Goal: Task Accomplishment & Management: Manage account settings

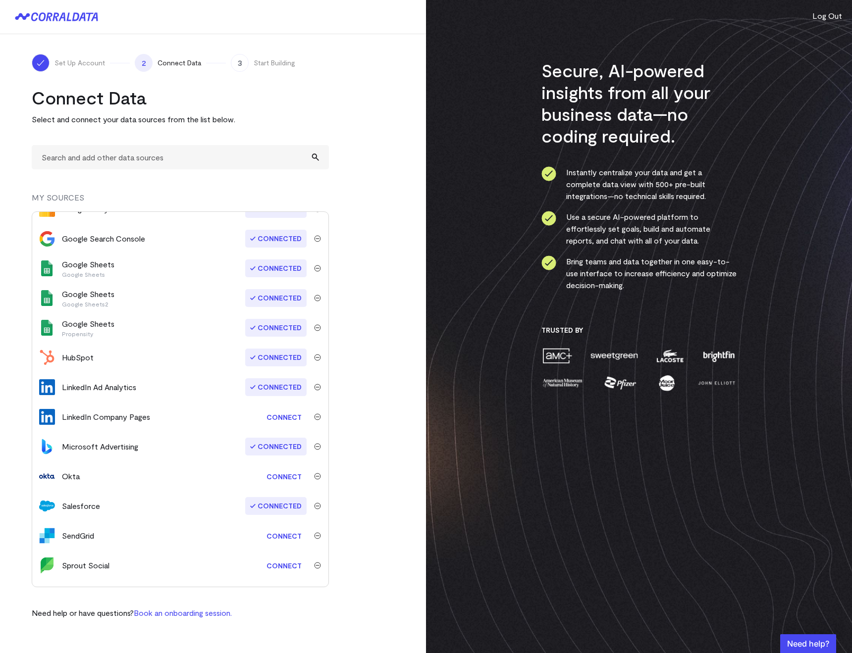
scroll to position [101, 0]
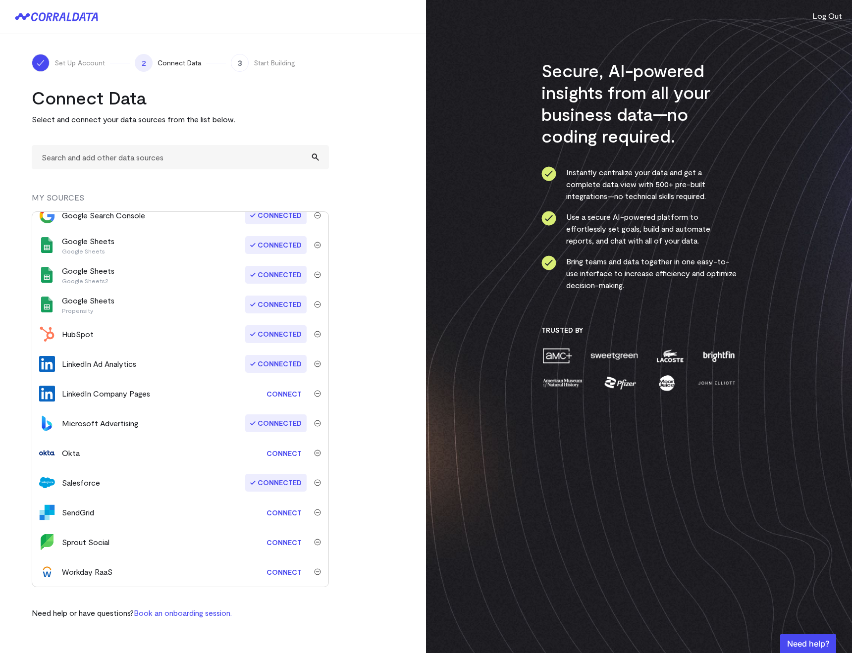
click at [314, 392] on img "submit" at bounding box center [317, 393] width 7 height 7
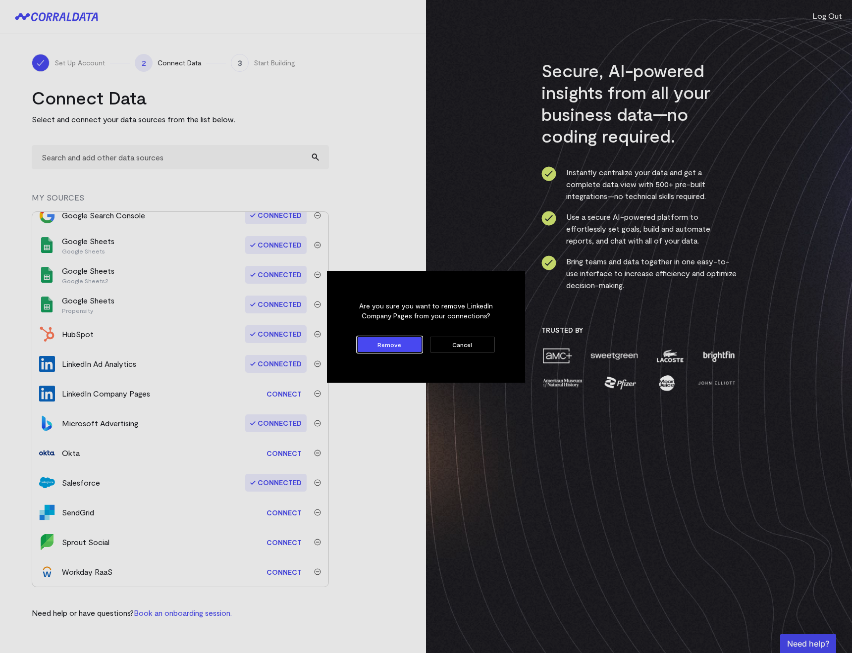
click at [376, 350] on button "Remove" at bounding box center [389, 345] width 65 height 16
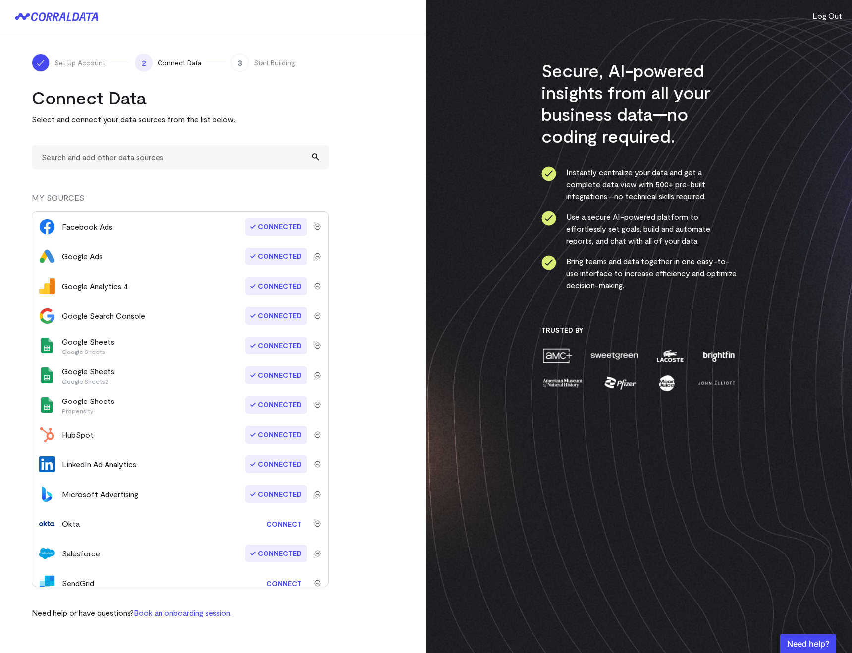
click at [315, 524] on img "submit" at bounding box center [317, 524] width 7 height 7
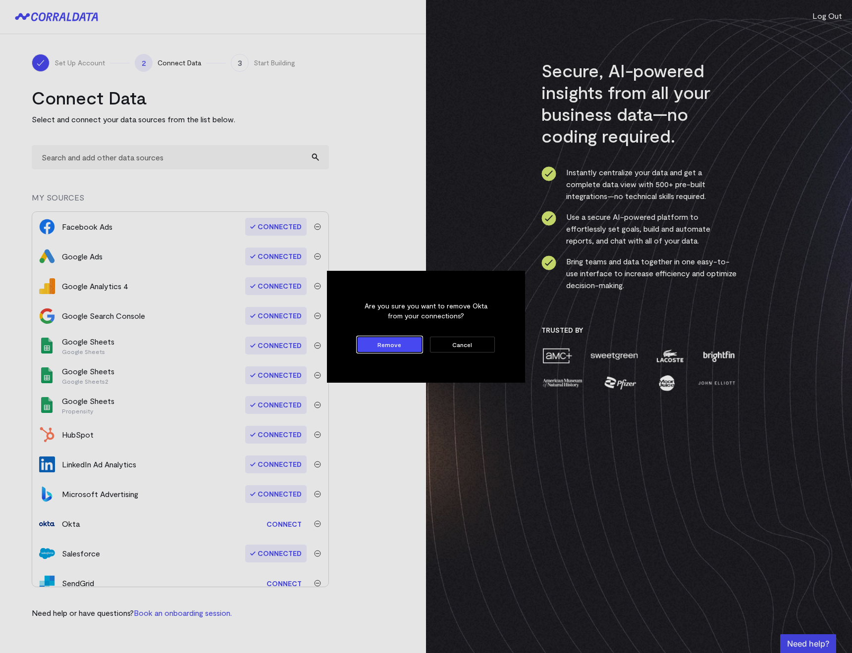
click at [385, 352] on form "Are you sure you want to remove Okta from your connections? Remove Cancel" at bounding box center [426, 326] width 154 height 67
click at [382, 346] on button "Remove" at bounding box center [389, 345] width 65 height 16
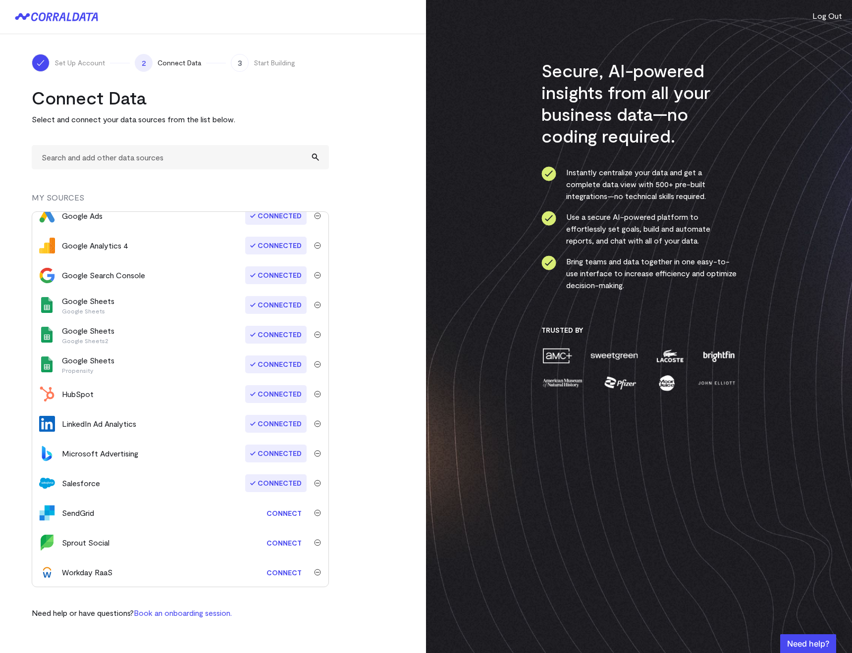
scroll to position [41, 0]
click at [314, 512] on img "submit" at bounding box center [317, 512] width 7 height 7
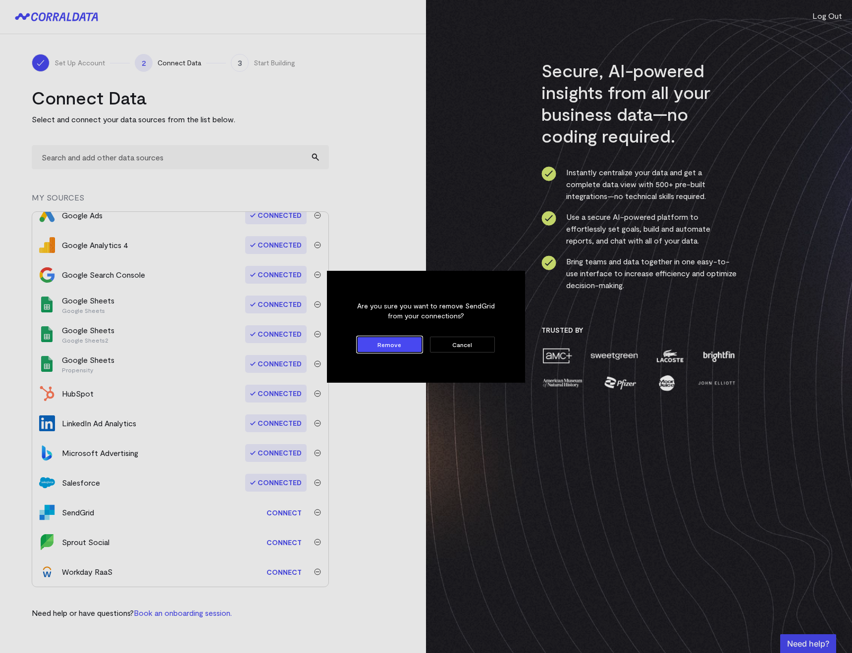
click at [372, 340] on button "Remove" at bounding box center [389, 345] width 65 height 16
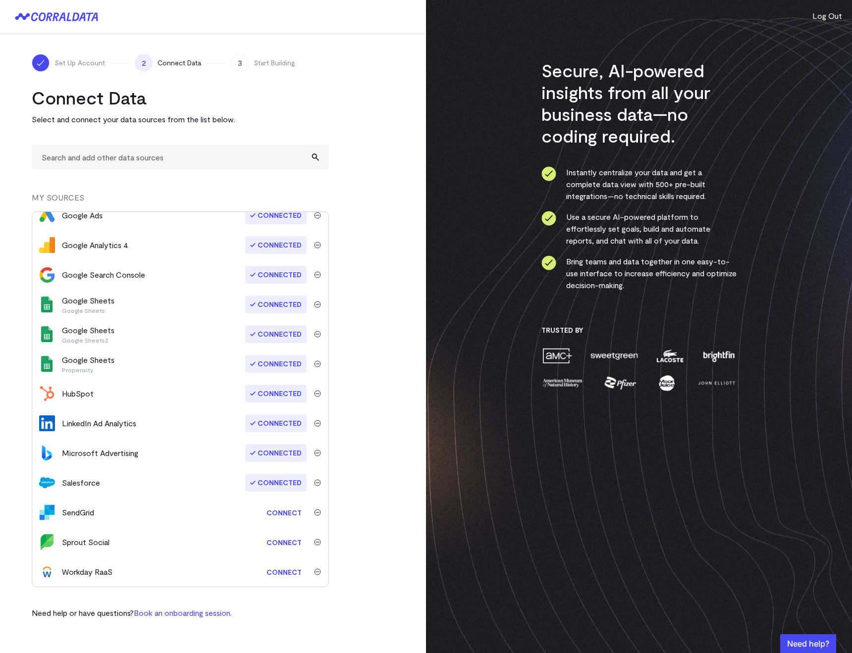
click at [314, 542] on img "submit" at bounding box center [317, 542] width 7 height 7
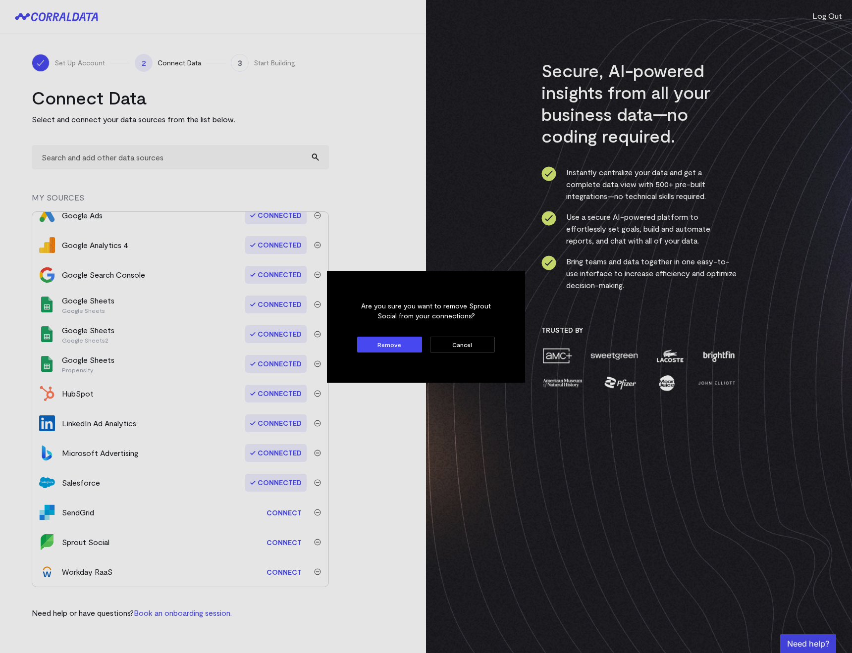
click at [397, 339] on button "Remove" at bounding box center [389, 345] width 65 height 16
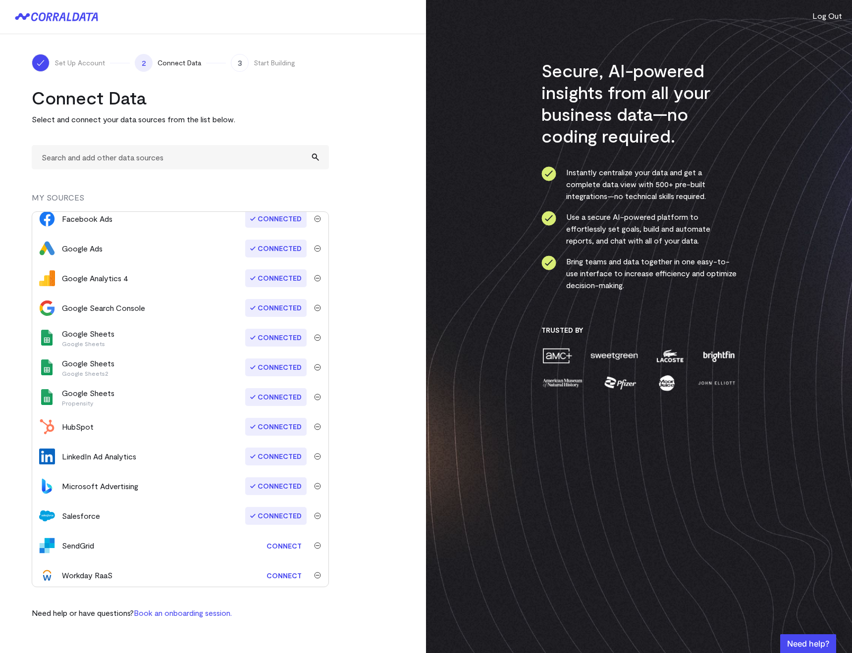
scroll to position [11, 0]
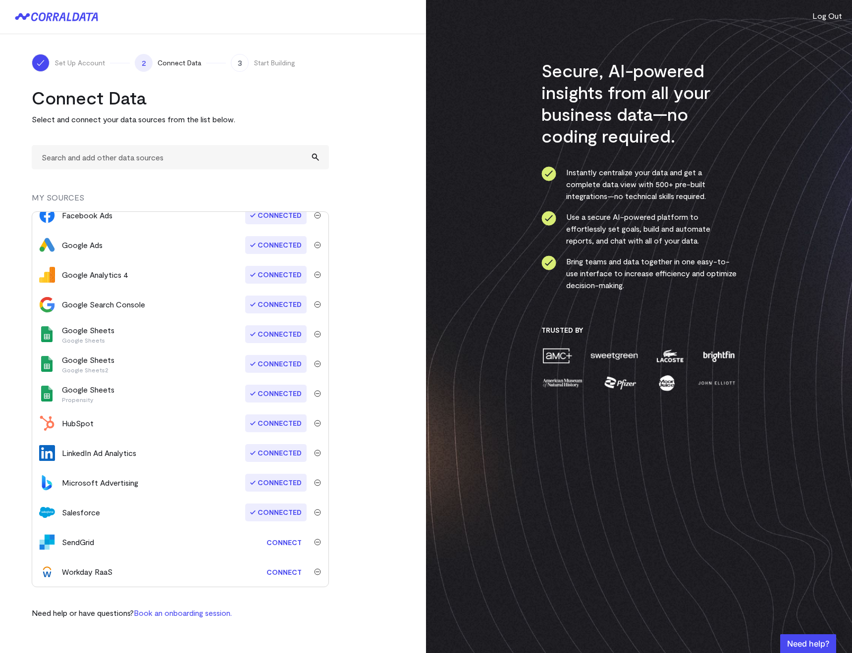
click at [314, 572] on img "submit" at bounding box center [317, 572] width 7 height 7
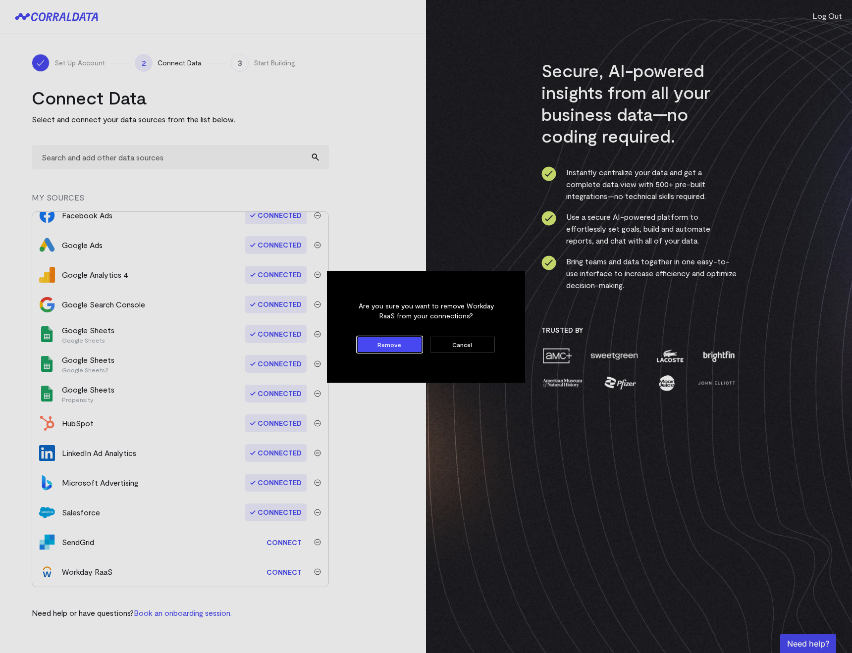
click at [383, 346] on button "Remove" at bounding box center [389, 345] width 65 height 16
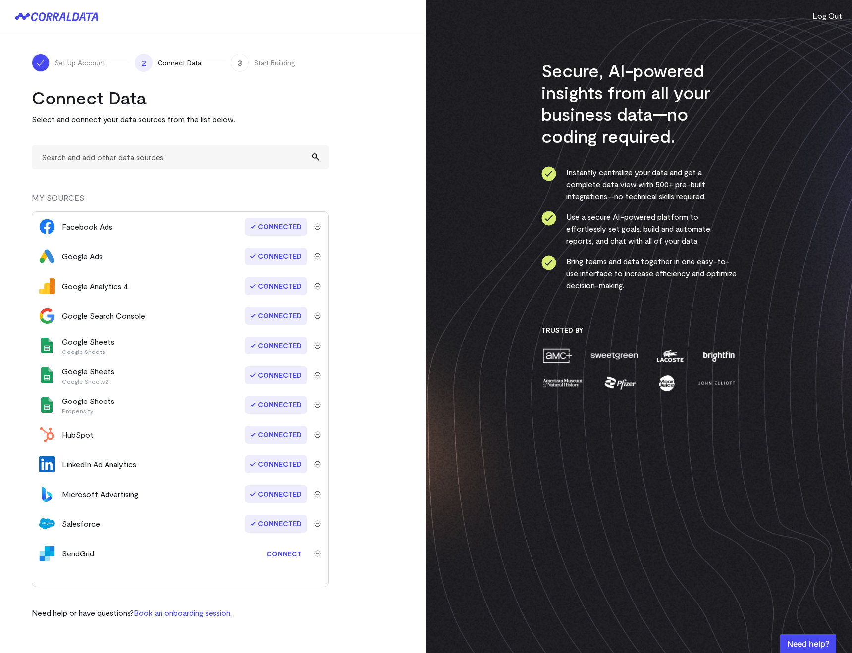
click at [317, 556] on img "submit" at bounding box center [317, 553] width 7 height 7
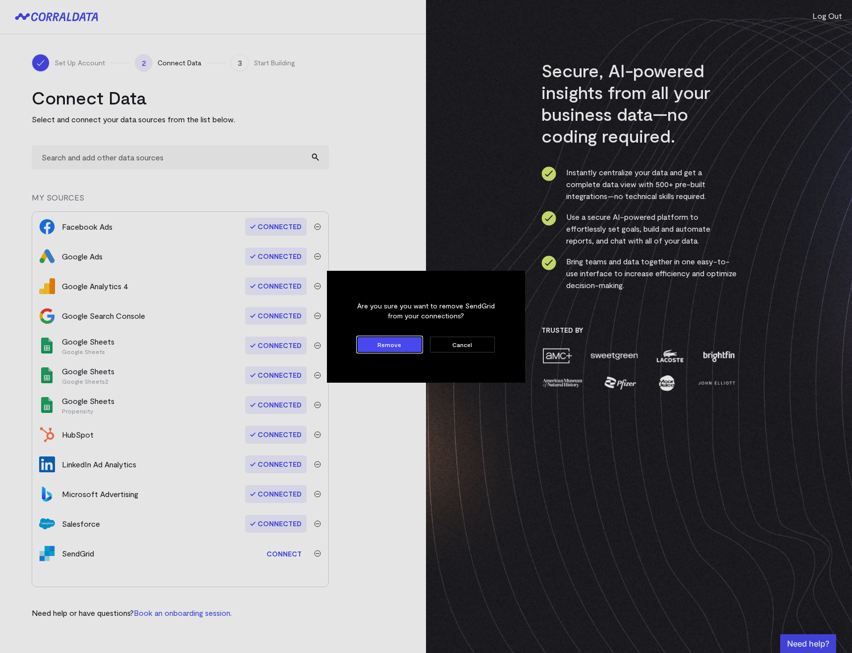
click at [395, 337] on div "Remove Cancel" at bounding box center [426, 345] width 138 height 16
click at [392, 346] on button "Remove" at bounding box center [389, 345] width 65 height 16
